Goal: Answer question/provide support: Share knowledge or assist other users

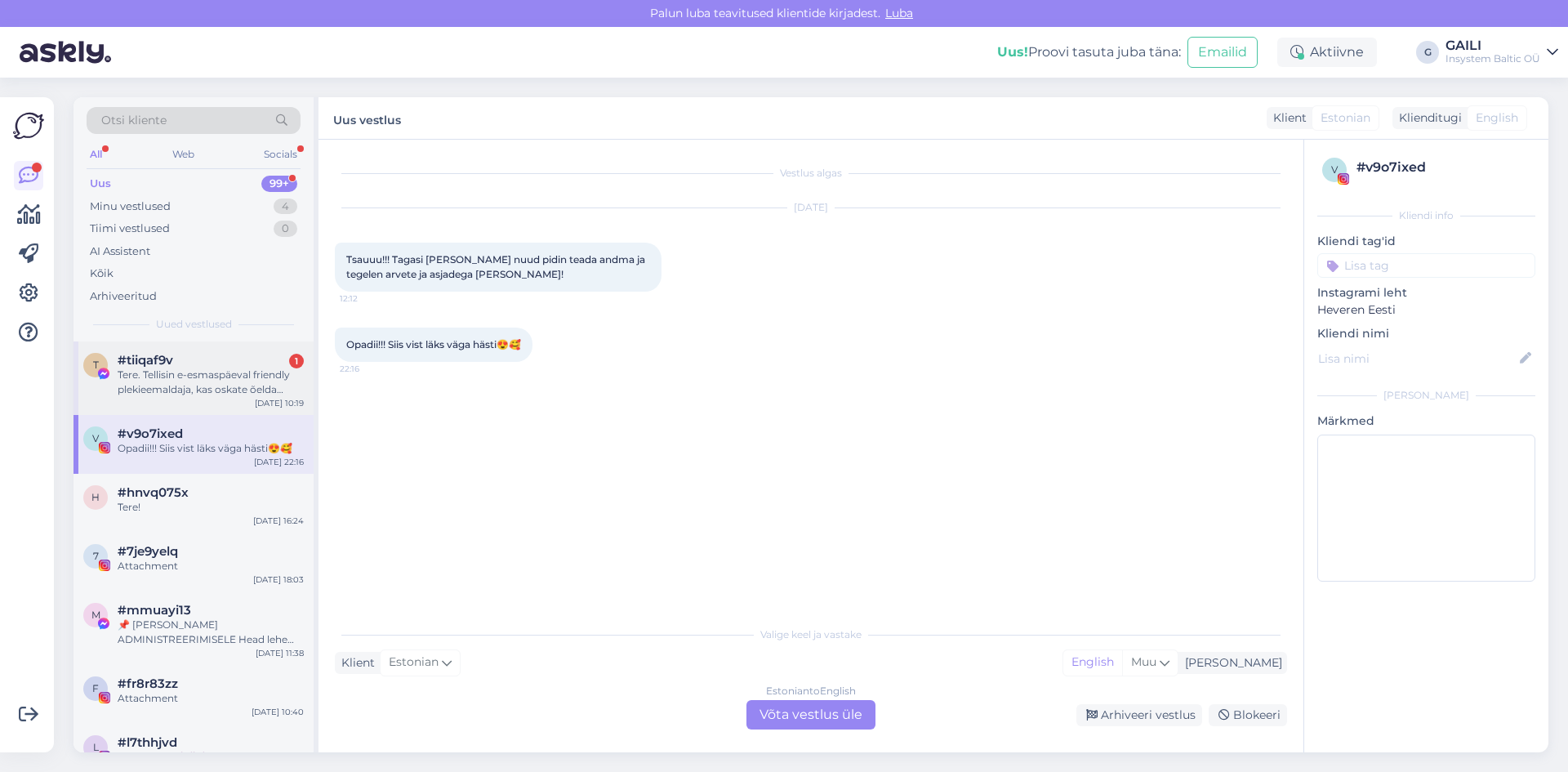
click at [232, 391] on div "Tere. Tellisin e-esmaspäeval friendly plekieemaldaja, kas oskate õelda millal p…" at bounding box center [210, 382] width 187 height 29
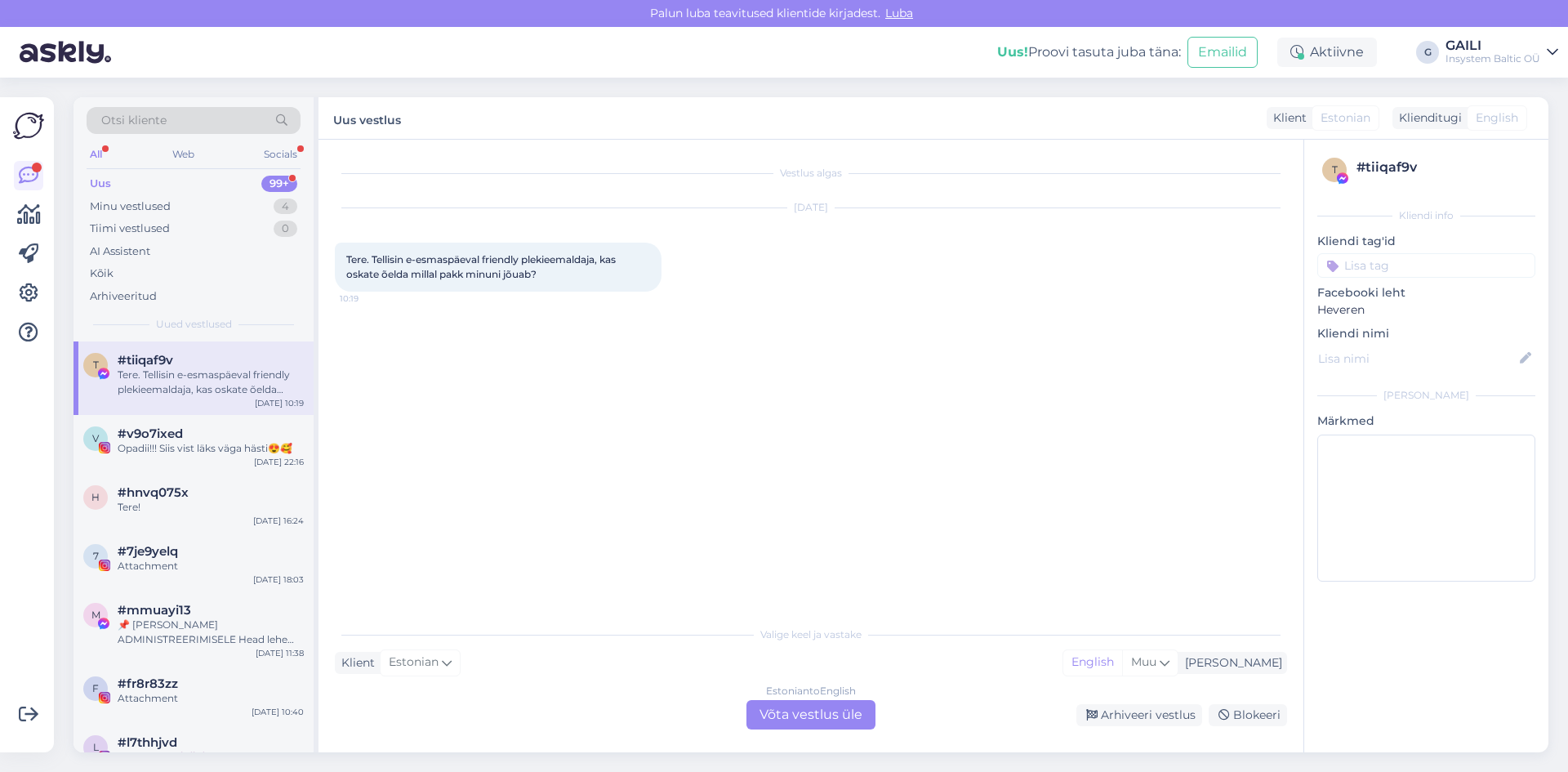
click at [812, 715] on div "Estonian to English Võta vestlus üle" at bounding box center [811, 714] width 129 height 29
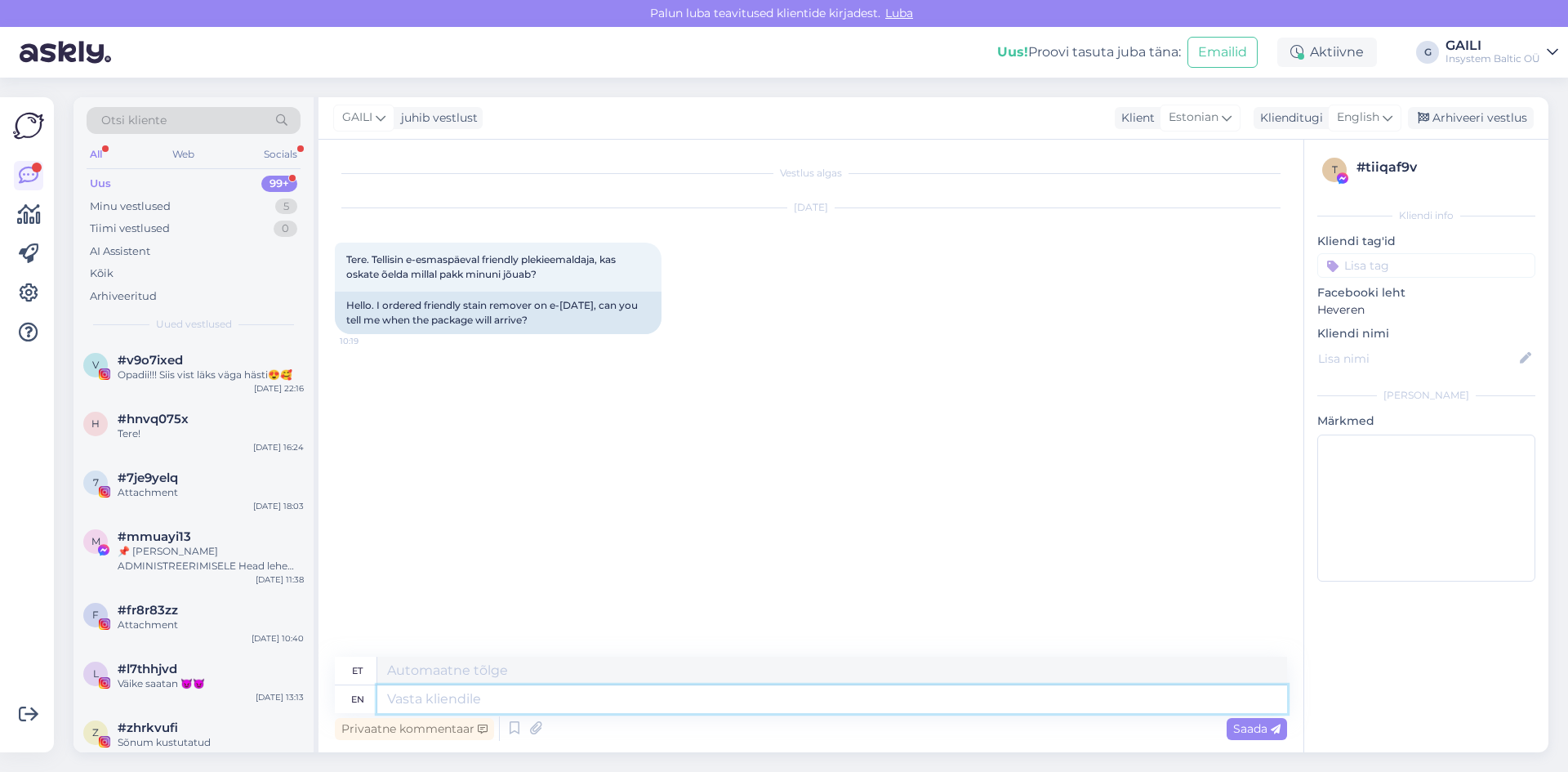
click at [479, 697] on textarea at bounding box center [831, 699] width 910 height 27
paste textarea "[PERSON_NAME], E-smaspäeva raames tehtud tellimustel on tarneaeg tavapärasest p…"
type textarea "[PERSON_NAME], E-smaspäeva raames tehtud tellimustel on tarneaeg tavapärasest p…"
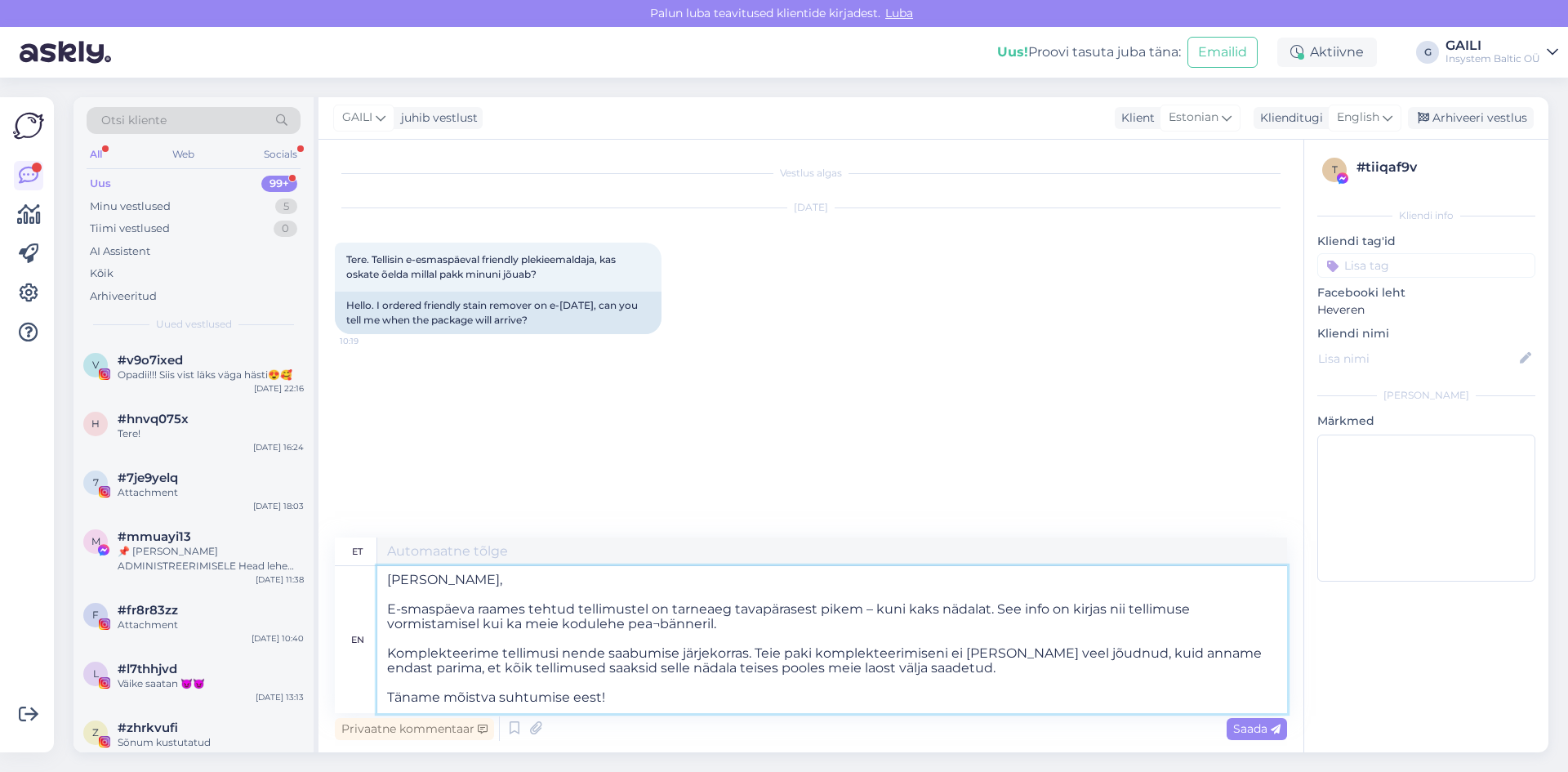
scroll to position [7, 0]
type textarea "[PERSON_NAME], E-smaspäeva raames tehtud tellimustel on tarneaeg tavapärasest p…"
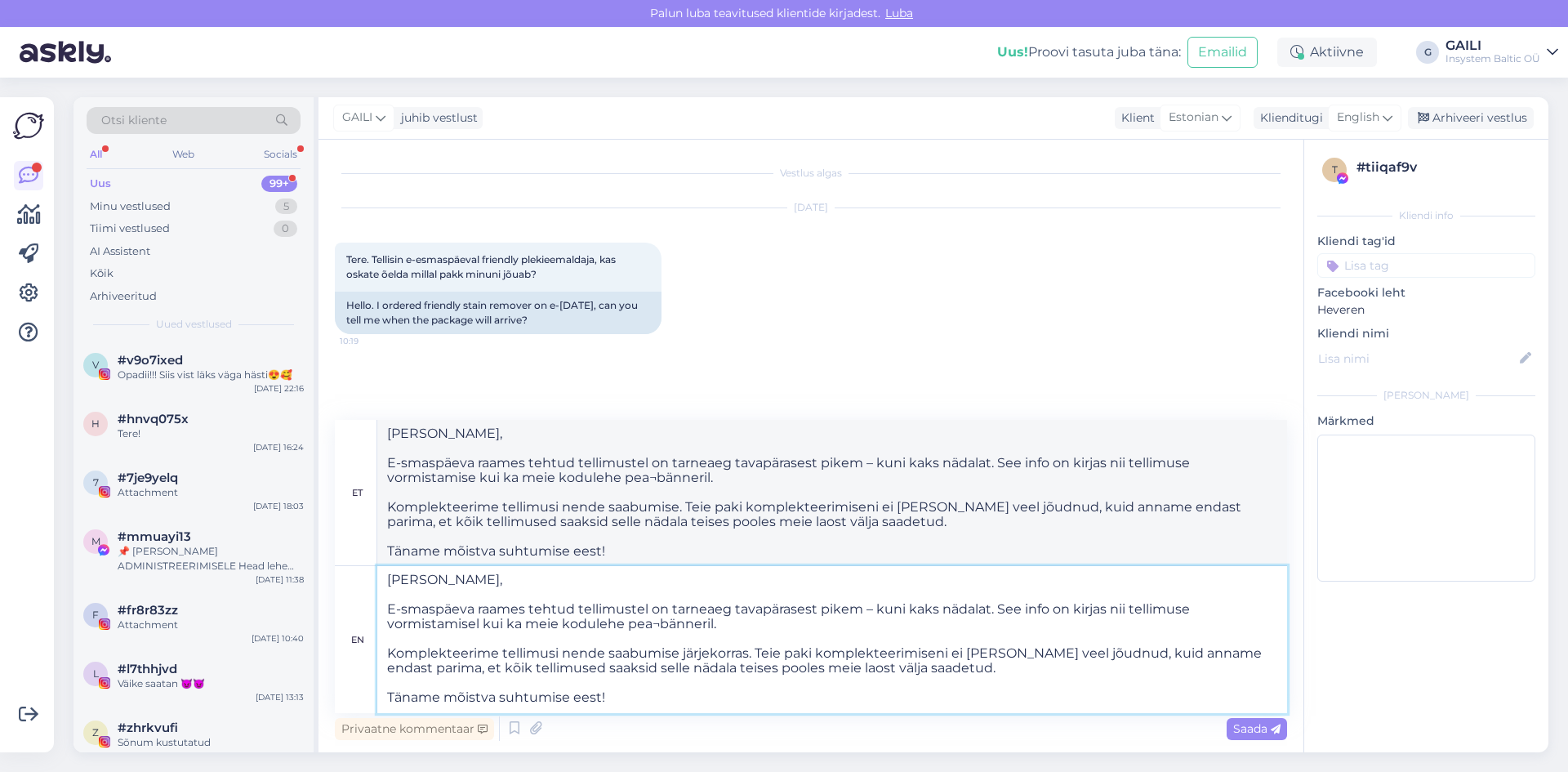
scroll to position [0, 0]
drag, startPoint x: 453, startPoint y: 574, endPoint x: 416, endPoint y: 575, distance: 37.0
click at [416, 575] on textarea "[PERSON_NAME], E-smaspäeva raames tehtud tellimustel on tarneaeg tavapärasest p…" at bounding box center [831, 639] width 910 height 147
type textarea "Tere, E-smaspäeva raames tehtud tellimustel on tarneaeg tavapärasest pikem – ku…"
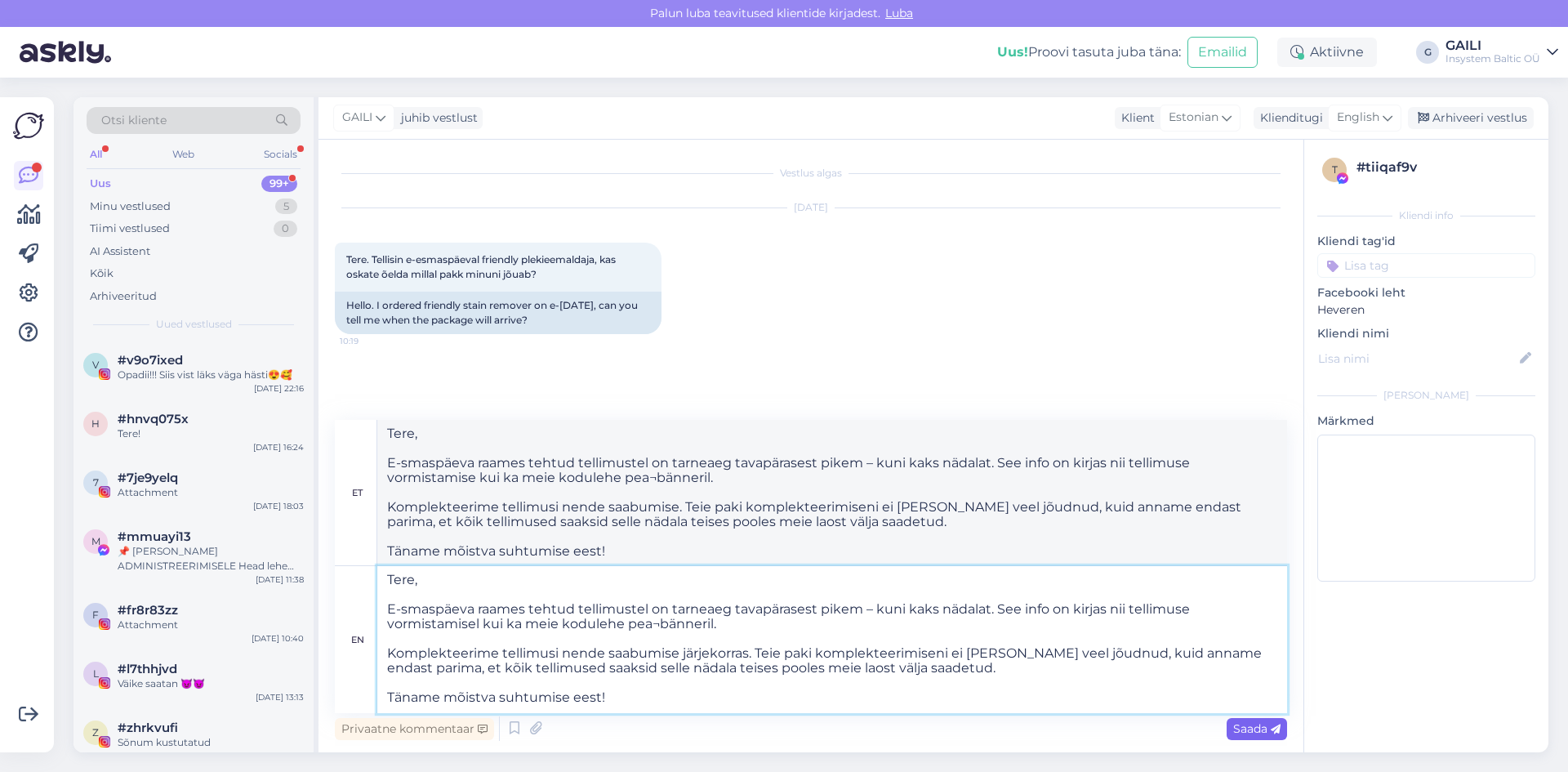
type textarea "Tere, E-smaspäeva raames tehtud tellimustel on tarneaeg tavapärasest pikem – ku…"
click at [1246, 731] on span "Saada" at bounding box center [1256, 728] width 47 height 15
drag, startPoint x: 611, startPoint y: 702, endPoint x: 382, endPoint y: 562, distance: 268.4
click at [382, 562] on div "et Tere, E-smaspäeva raames tehtud tellimustel on tarneaeg tavapärasest pikem –…" at bounding box center [811, 567] width 953 height 293
